Goal: Information Seeking & Learning: Find specific fact

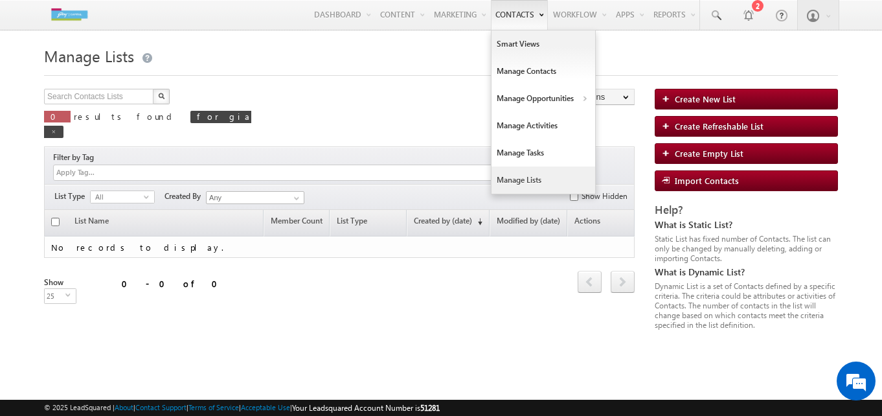
click at [493, 17] on link "Contacts" at bounding box center [519, 15] width 57 height 30
click at [521, 79] on link "Manage Contacts" at bounding box center [543, 71] width 104 height 27
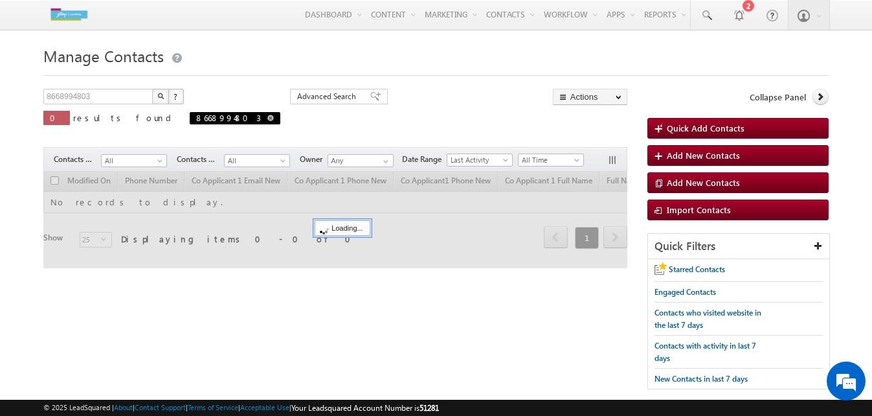
click at [267, 117] on span at bounding box center [270, 118] width 6 height 6
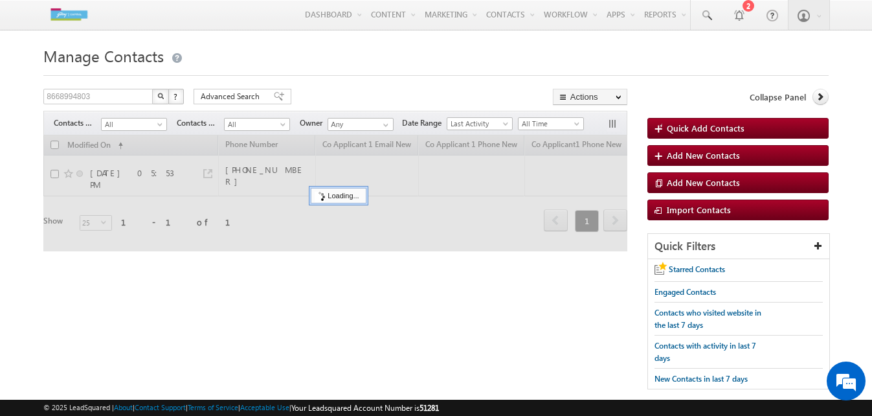
type input "Search Contacts"
click at [110, 100] on input "text" at bounding box center [98, 97] width 111 height 16
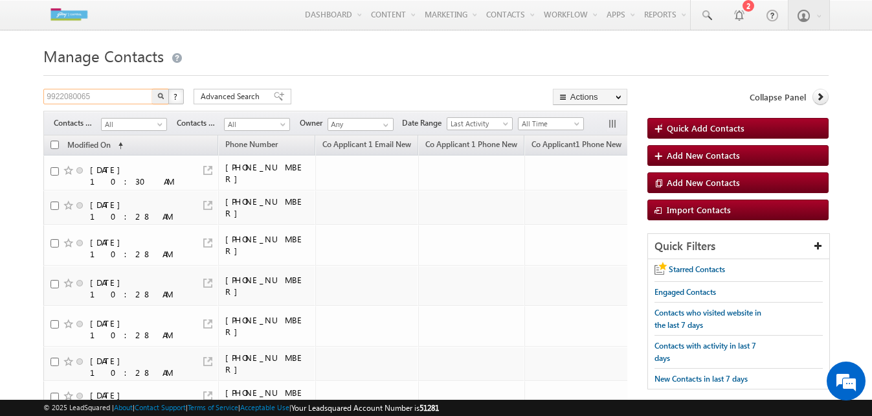
type input "9922080065"
click at [155, 101] on button "button" at bounding box center [160, 97] width 17 height 16
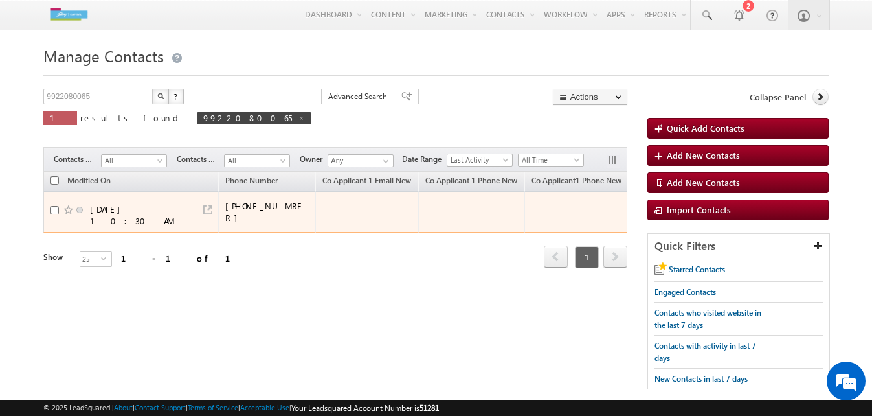
click at [210, 202] on div at bounding box center [207, 205] width 9 height 9
click at [205, 211] on link at bounding box center [207, 209] width 9 height 9
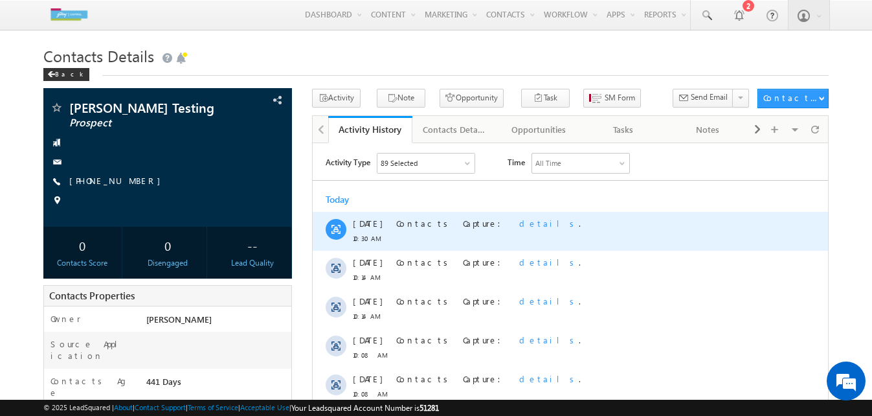
click at [519, 225] on span "details" at bounding box center [549, 222] width 60 height 11
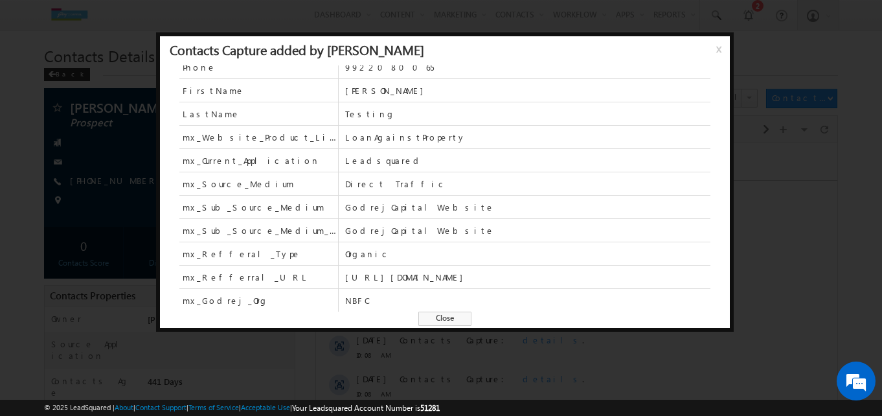
click at [721, 51] on span "x" at bounding box center [721, 53] width 10 height 23
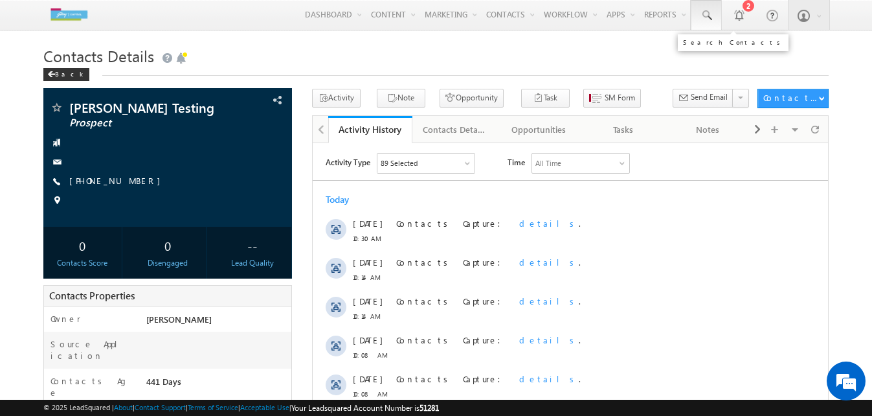
click at [698, 16] on link at bounding box center [706, 15] width 31 height 30
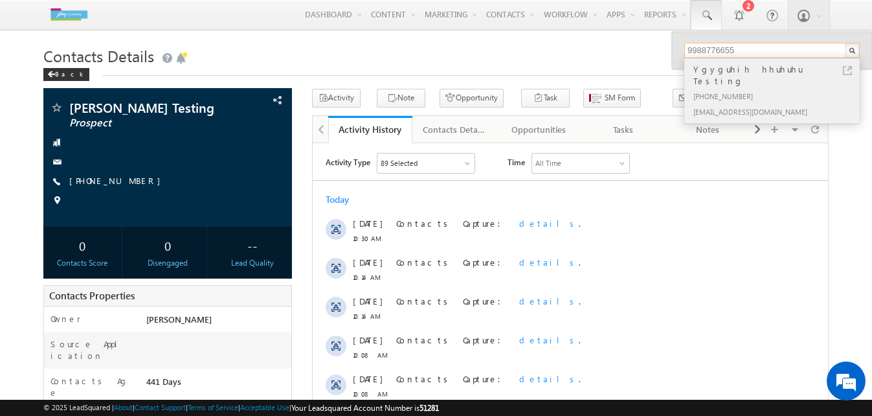
type input "9988776655"
click at [732, 88] on div "[PHONE_NUMBER]" at bounding box center [778, 96] width 174 height 16
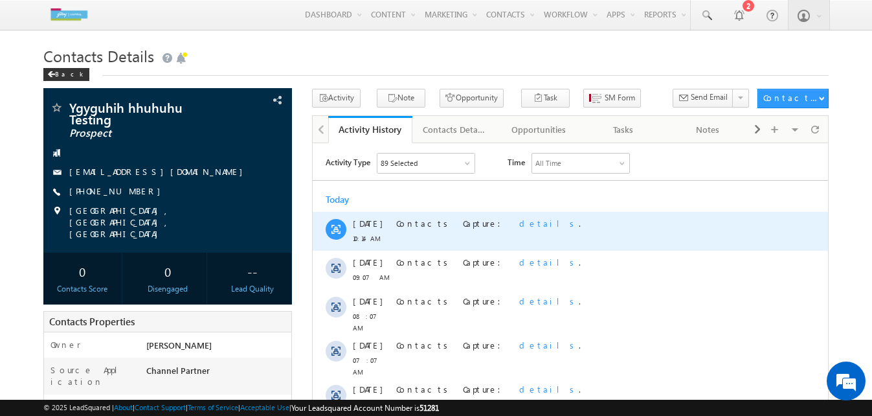
click at [519, 221] on span "details" at bounding box center [549, 222] width 60 height 11
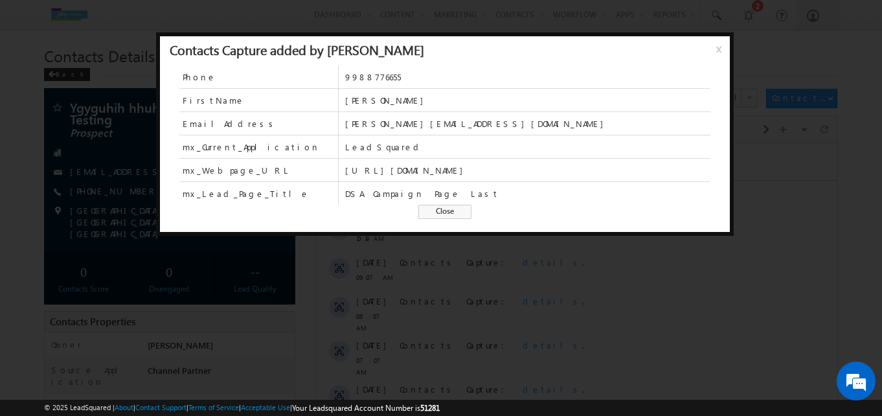
click at [717, 47] on span "x" at bounding box center [721, 53] width 10 height 23
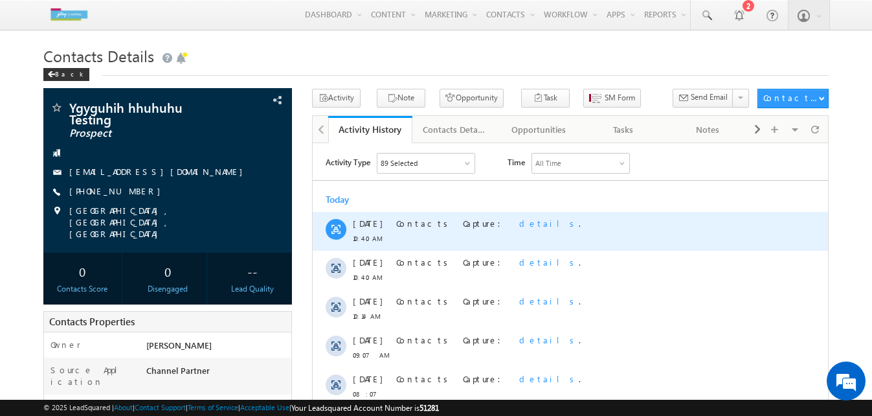
click at [519, 223] on span "details" at bounding box center [549, 222] width 60 height 11
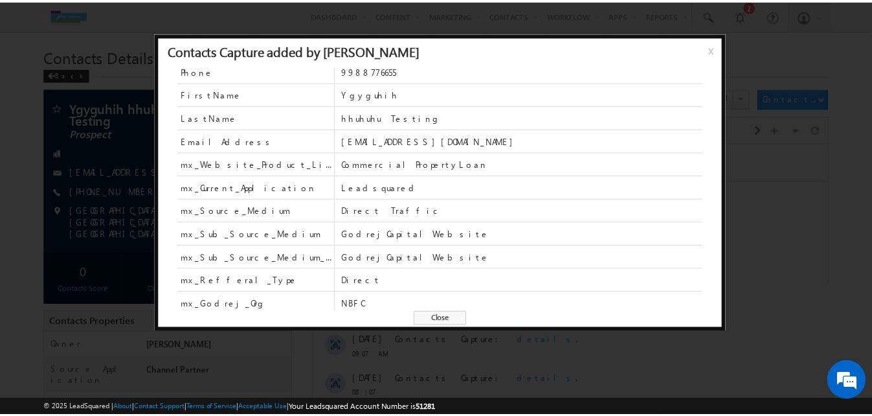
scroll to position [10, 0]
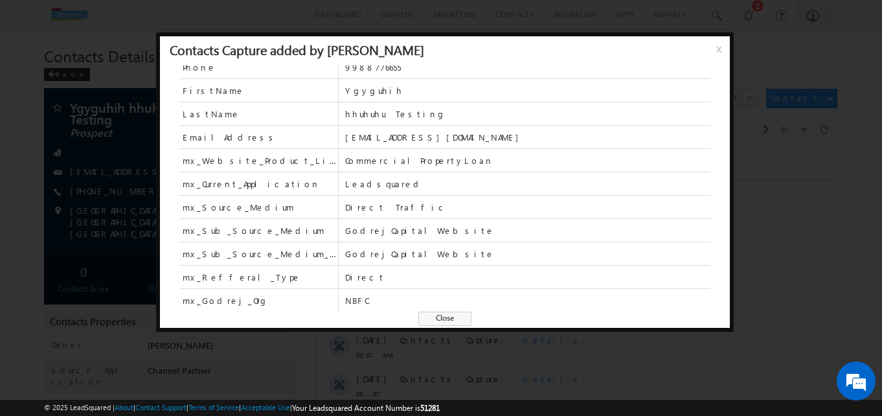
drag, startPoint x: 716, startPoint y: 41, endPoint x: 717, endPoint y: 49, distance: 7.8
click at [716, 46] on span "x" at bounding box center [721, 53] width 10 height 23
